Goal: Find contact information

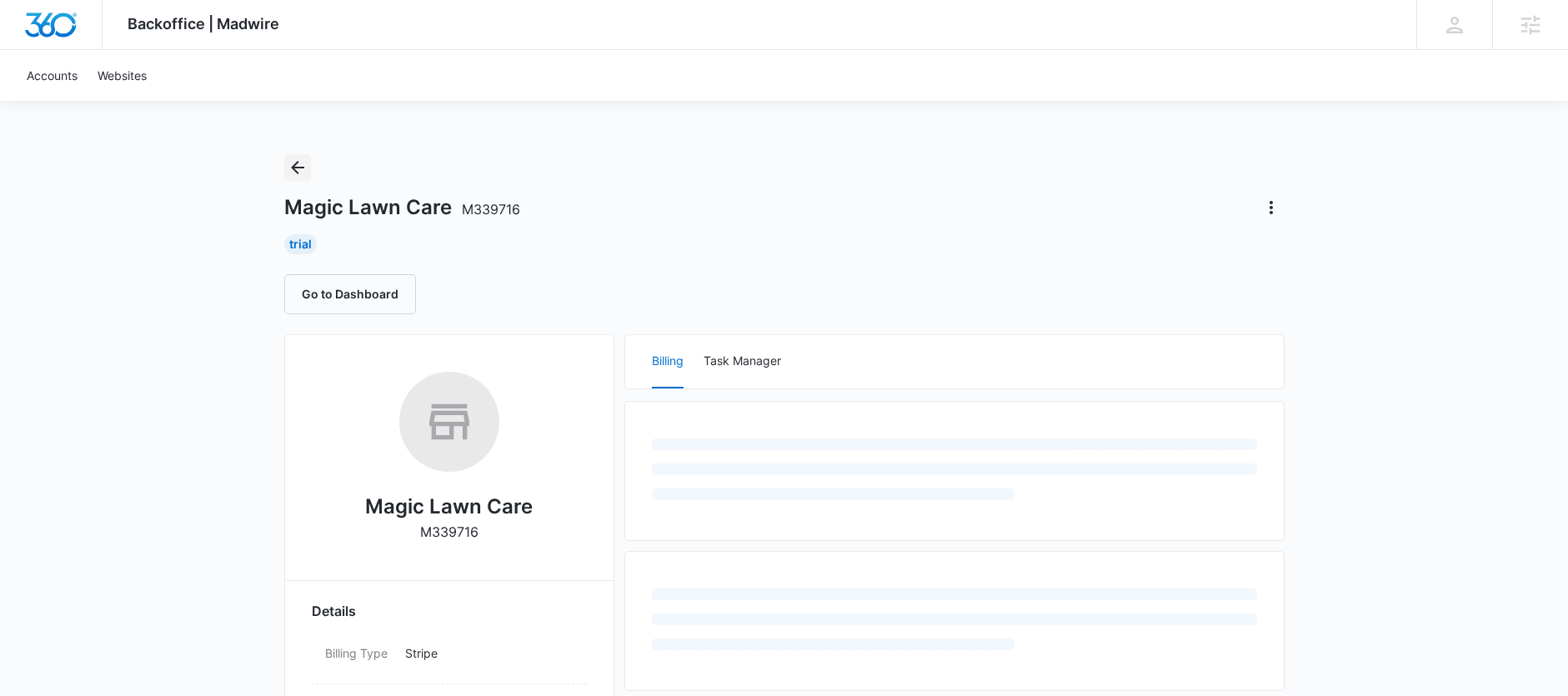
click at [300, 175] on icon "Back" at bounding box center [297, 167] width 20 height 20
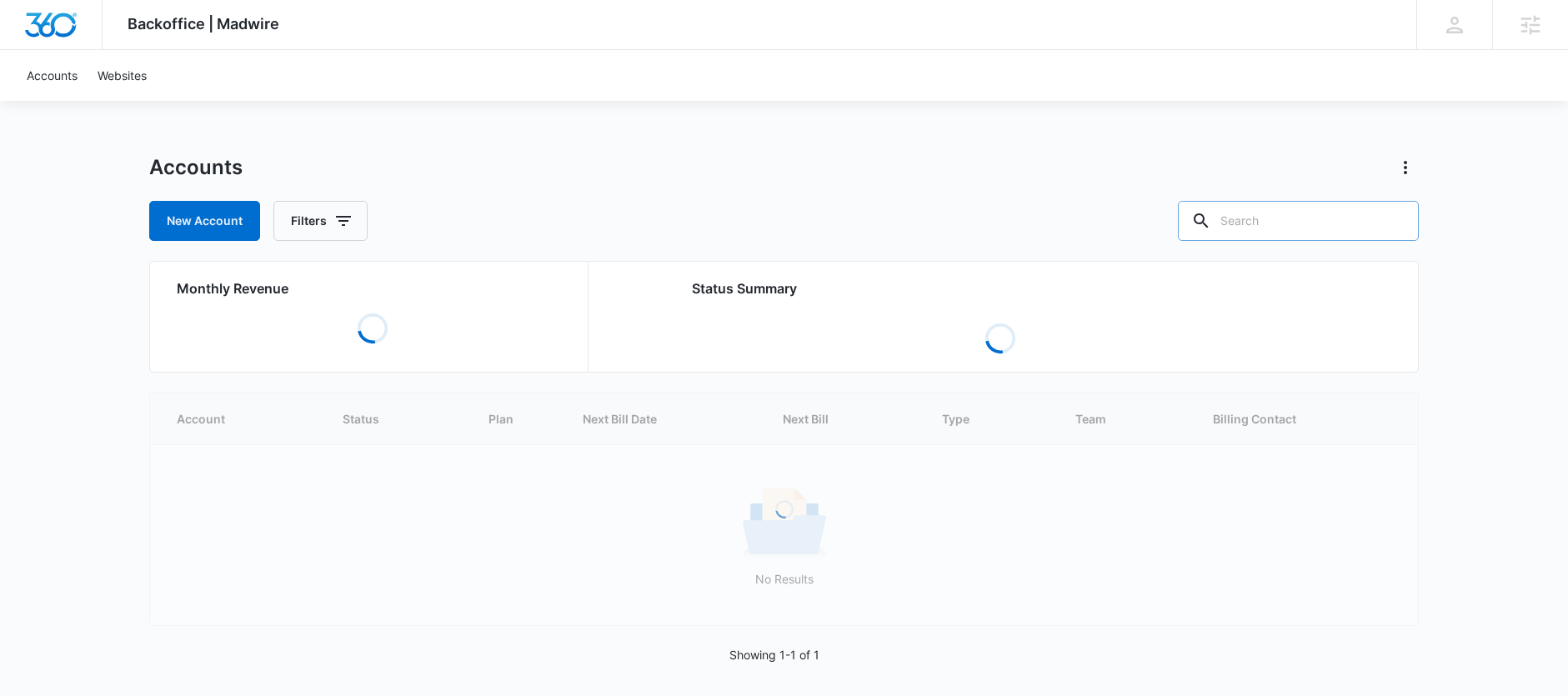
click at [1272, 232] on input "text" at bounding box center [1298, 221] width 241 height 40
paste input "M29236"
type input "M29236"
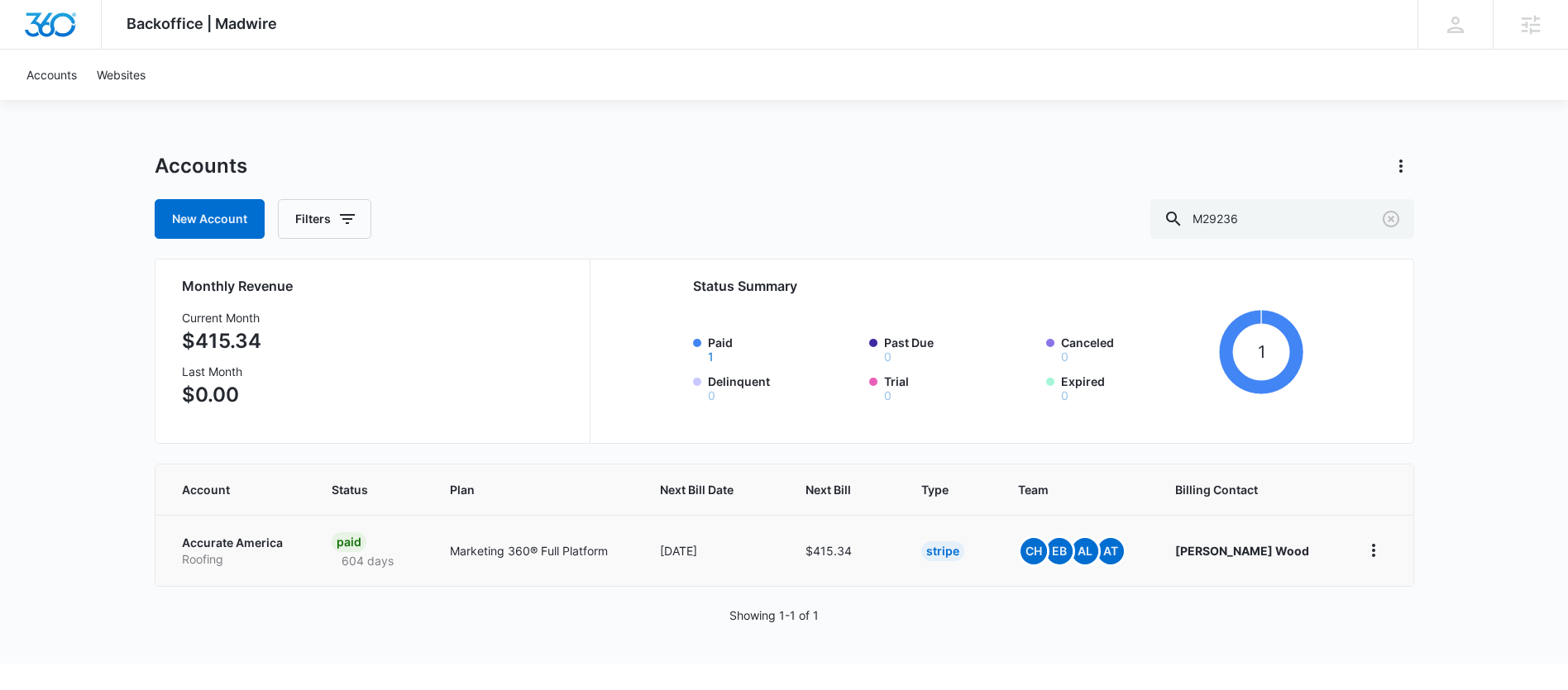
click at [253, 543] on p "Accurate America" at bounding box center [237, 542] width 110 height 16
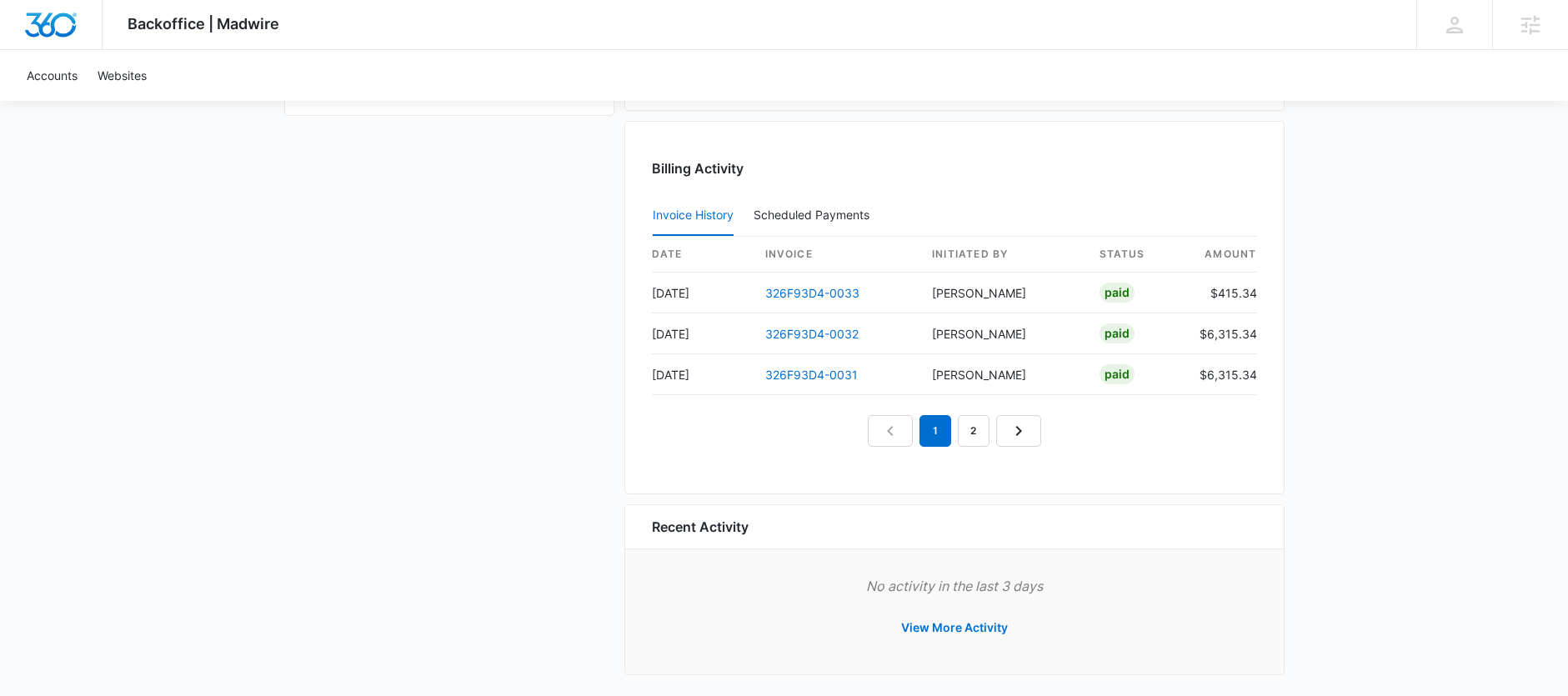
scroll to position [1608, 0]
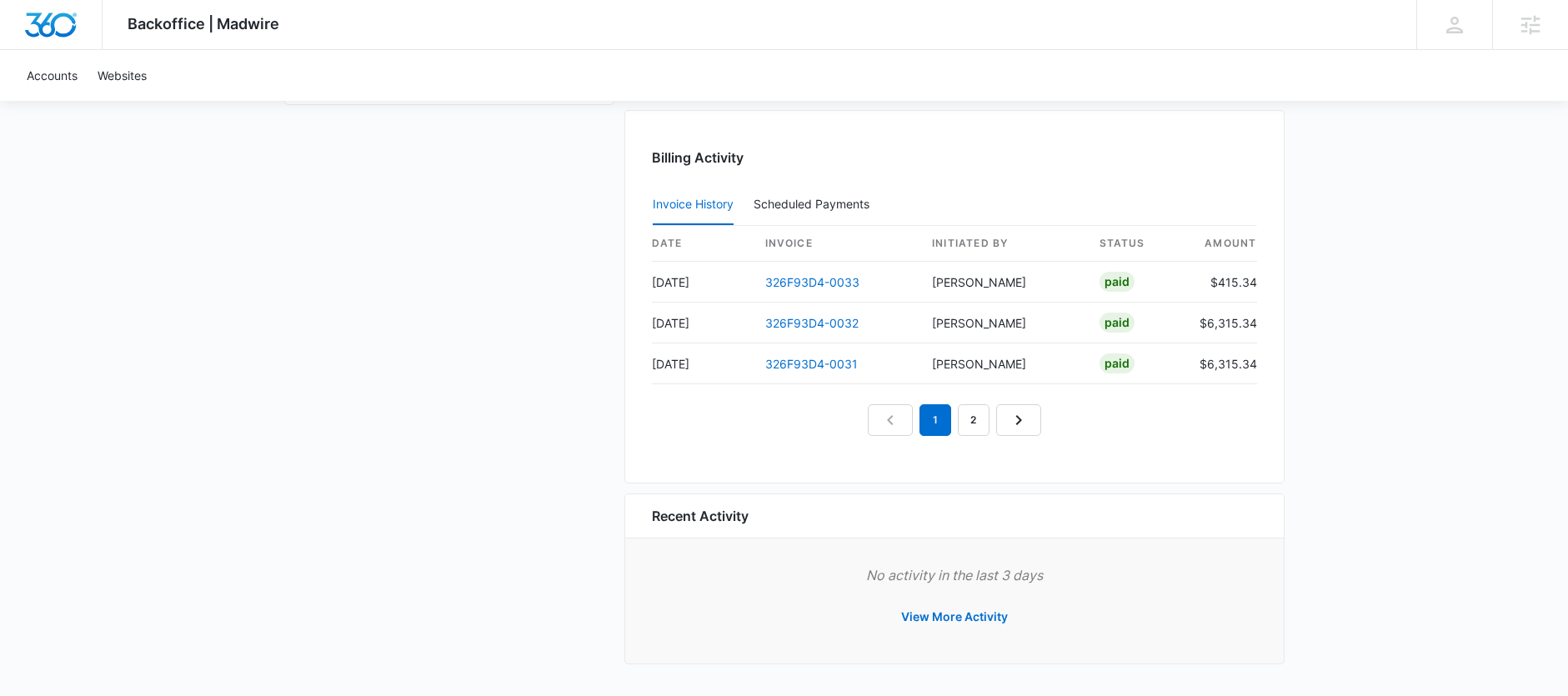
click at [953, 420] on nav "1 2" at bounding box center [954, 419] width 174 height 32
click at [967, 424] on link "2" at bounding box center [973, 419] width 32 height 32
click at [944, 425] on em "2" at bounding box center [954, 419] width 32 height 32
click at [926, 424] on link "1" at bounding box center [916, 419] width 32 height 32
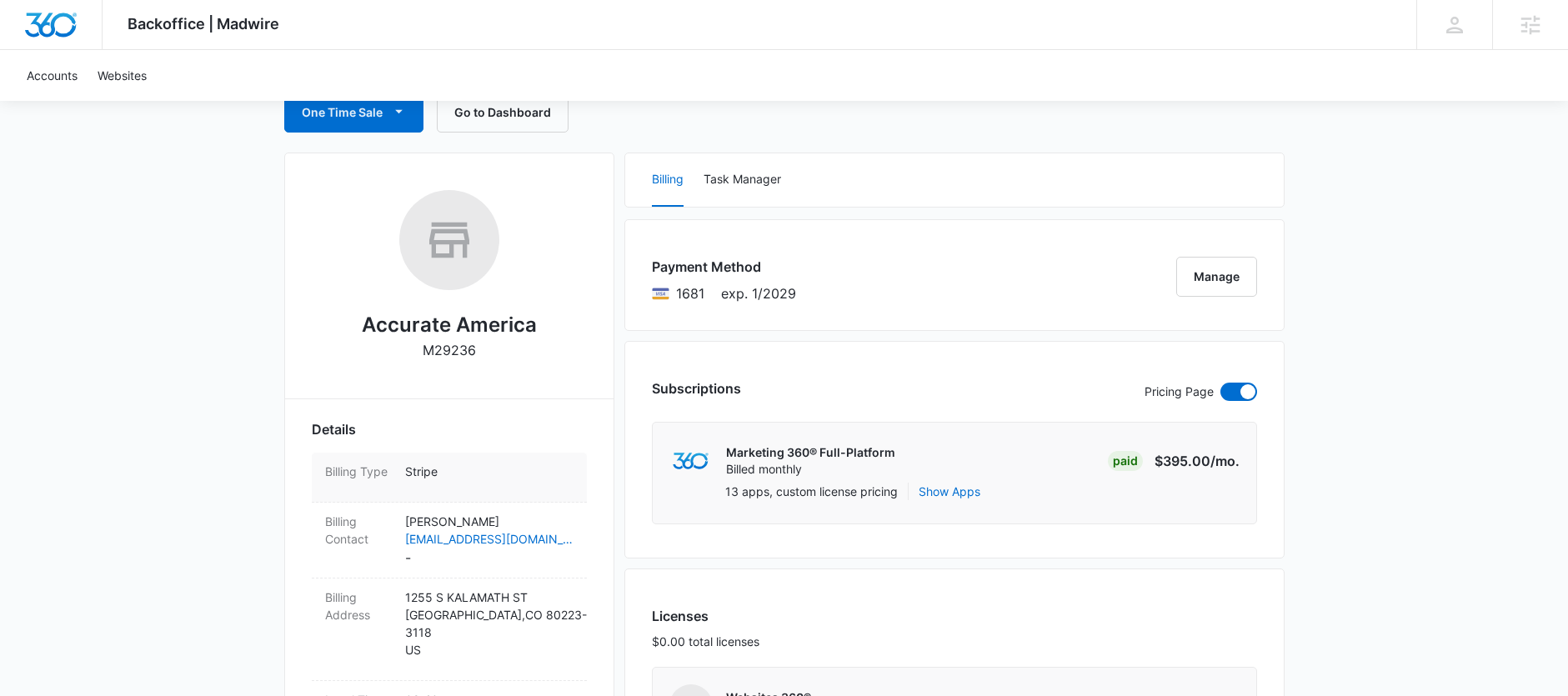
scroll to position [209, 0]
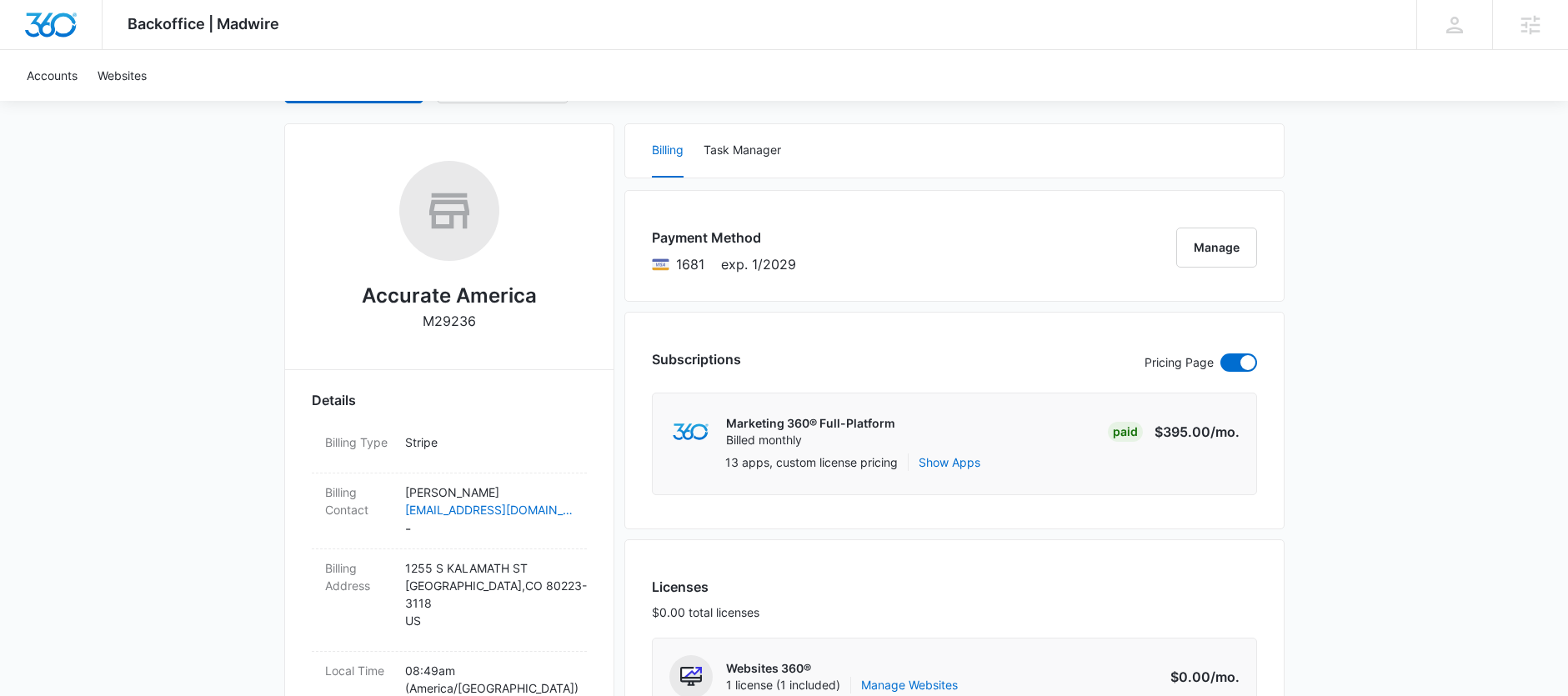
click at [433, 319] on p "M29236" at bounding box center [449, 320] width 53 height 20
copy p "M29236"
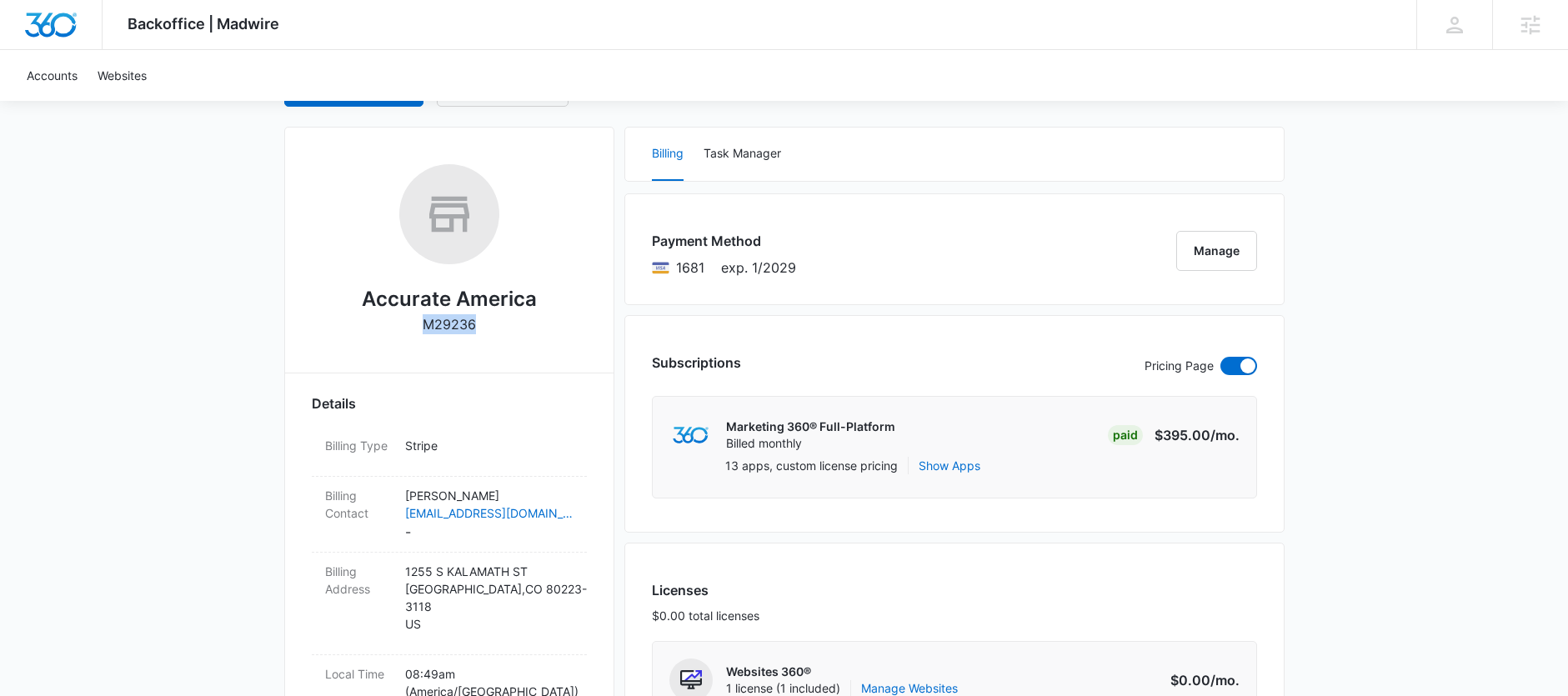
scroll to position [221, 0]
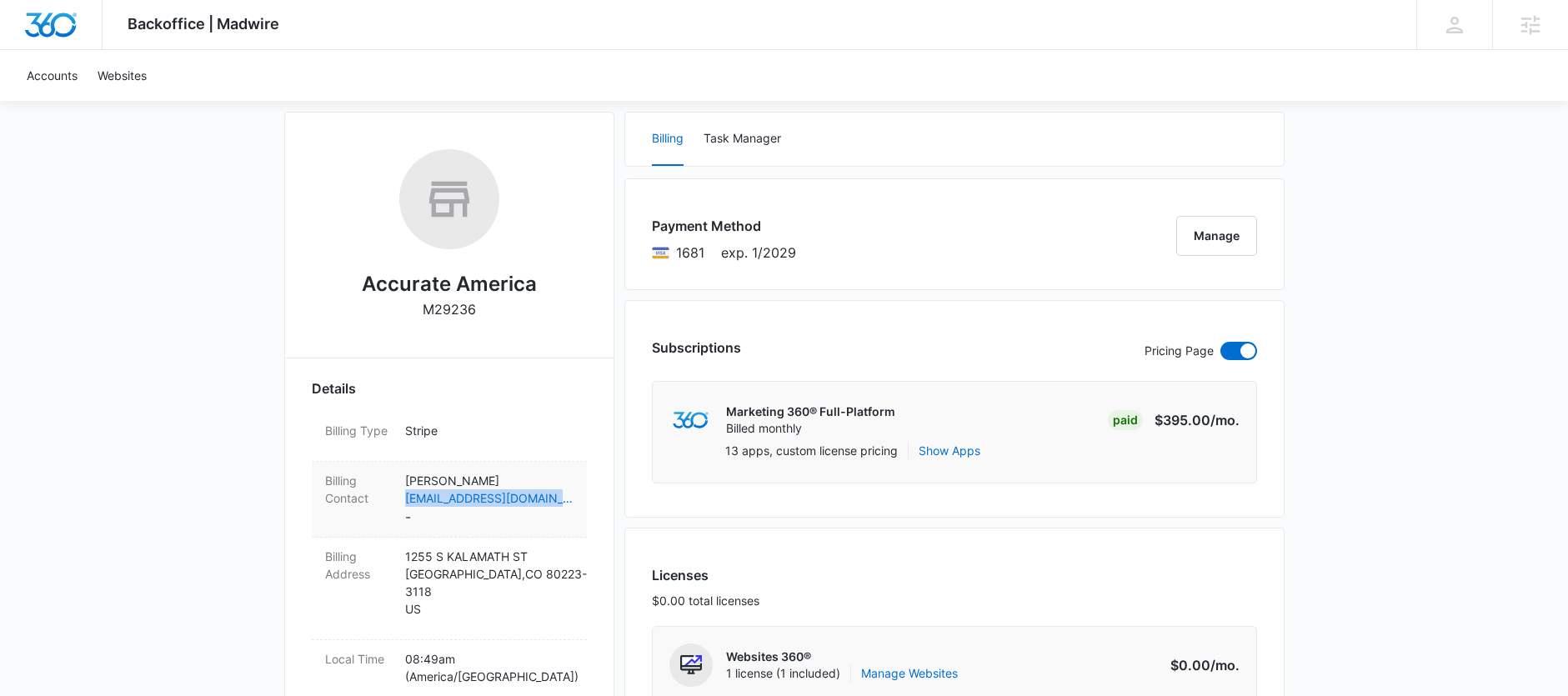
drag, startPoint x: 581, startPoint y: 499, endPoint x: 401, endPoint y: 503, distance: 180.0
click at [401, 503] on div "Billing Contact [PERSON_NAME] [PERSON_NAME][EMAIL_ADDRESS][DOMAIN_NAME] -" at bounding box center [448, 500] width 275 height 76
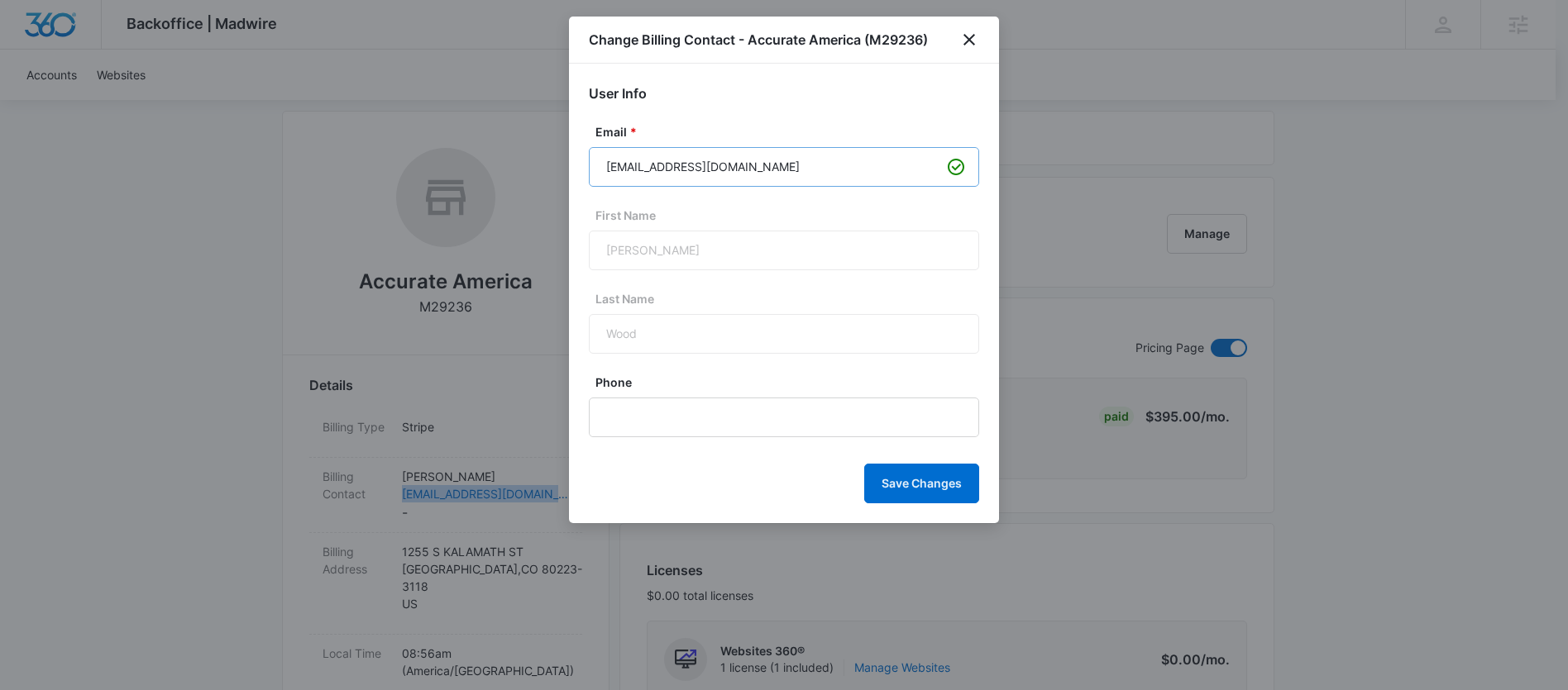
copy link "[EMAIL_ADDRESS][DOMAIN_NAME]"
click at [964, 43] on icon "close" at bounding box center [969, 40] width 12 height 12
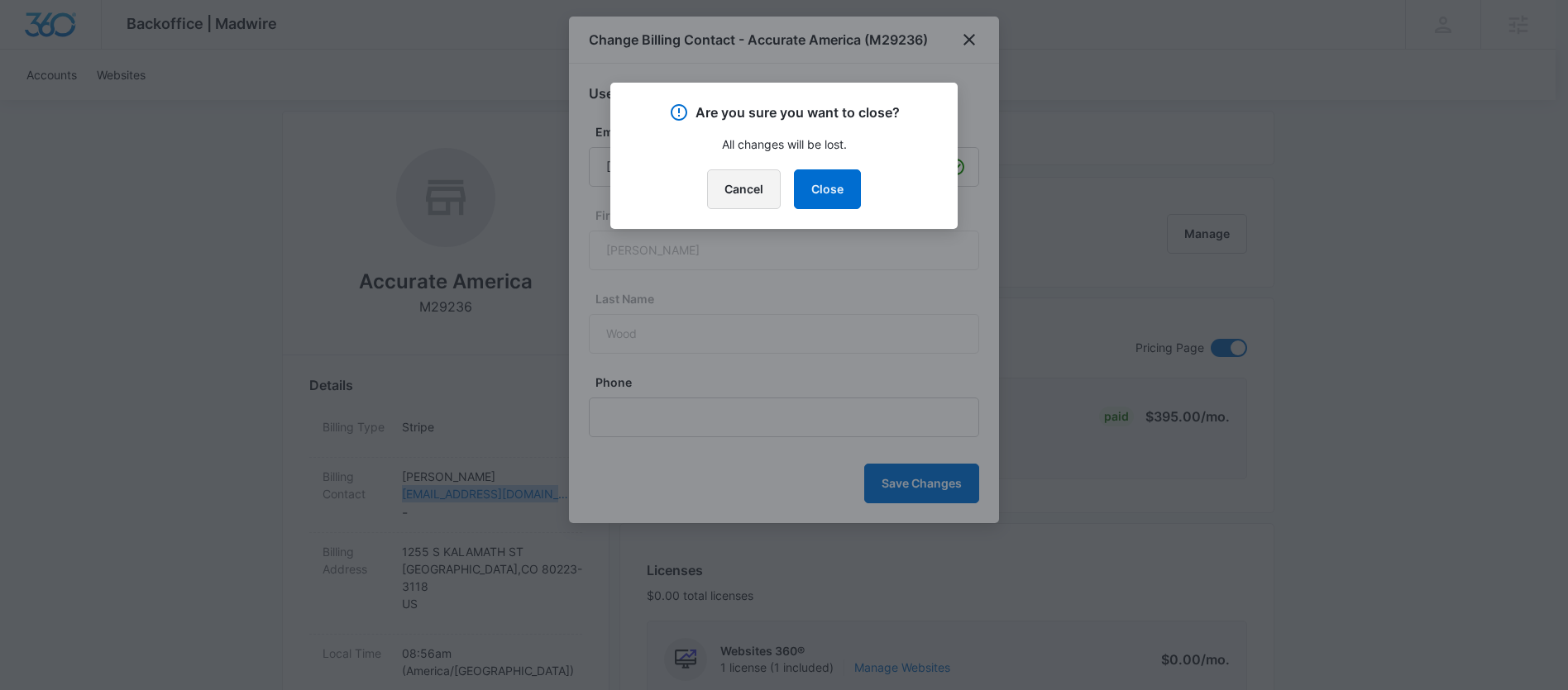
click at [747, 202] on button "Cancel" at bounding box center [744, 189] width 74 height 40
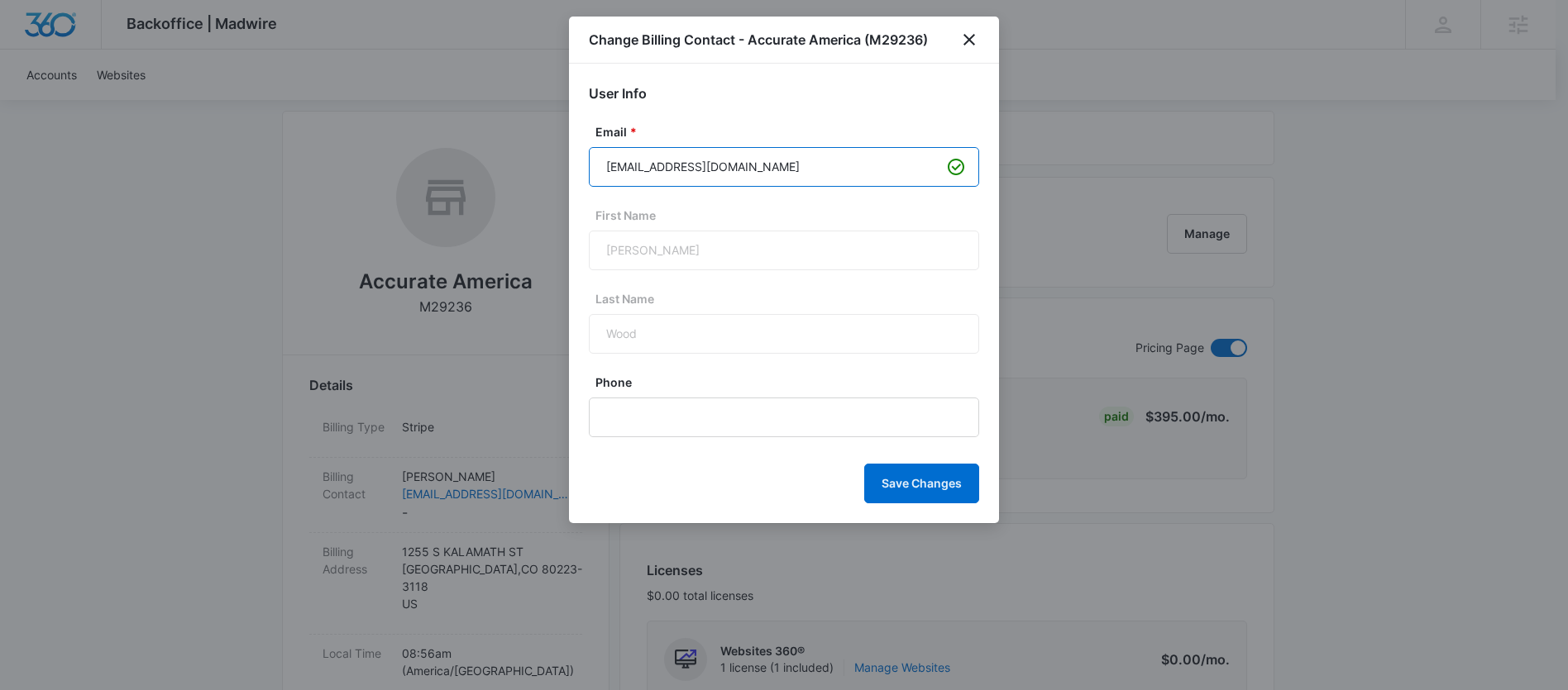
click at [745, 167] on input "[EMAIL_ADDRESS][DOMAIN_NAME]" at bounding box center [784, 166] width 391 height 40
click at [967, 37] on icon "close" at bounding box center [969, 40] width 12 height 12
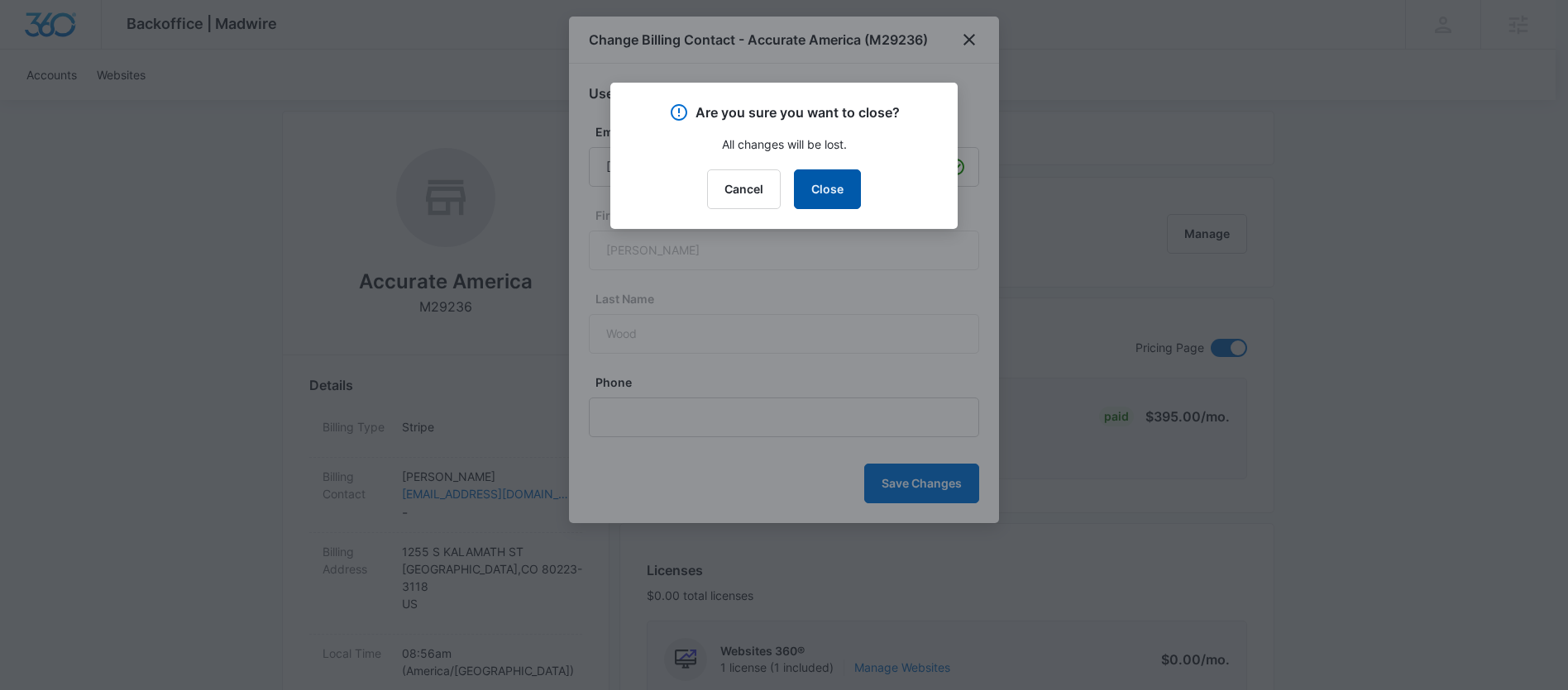
click at [823, 189] on button "Close" at bounding box center [827, 189] width 67 height 40
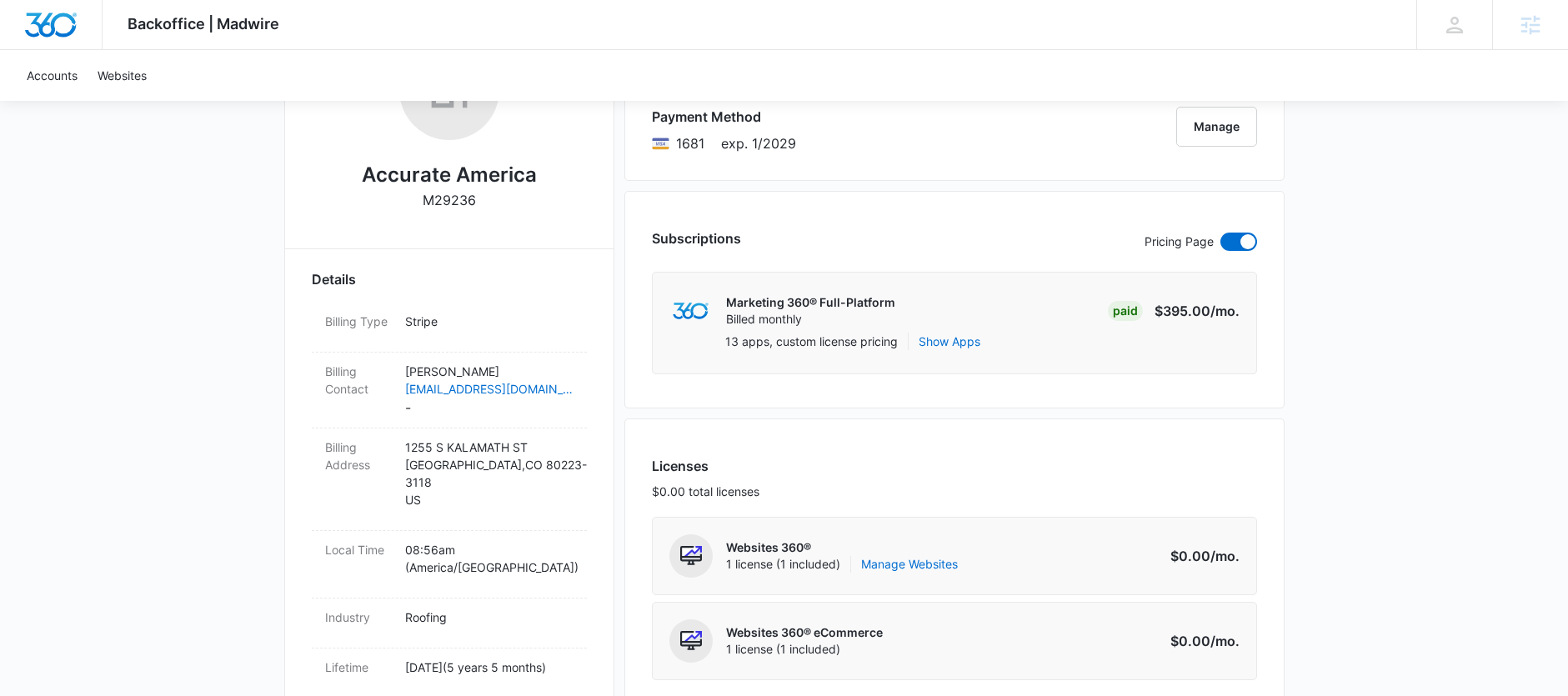
scroll to position [401, 0]
